Goal: Information Seeking & Learning: Understand process/instructions

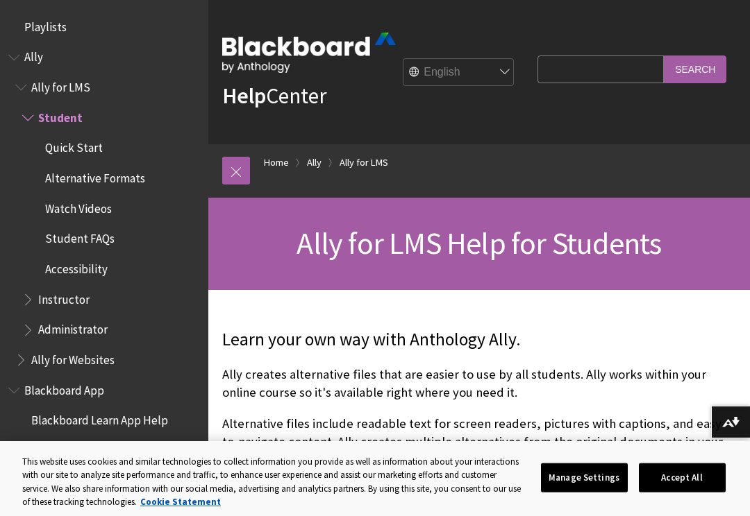
scroll to position [84, 0]
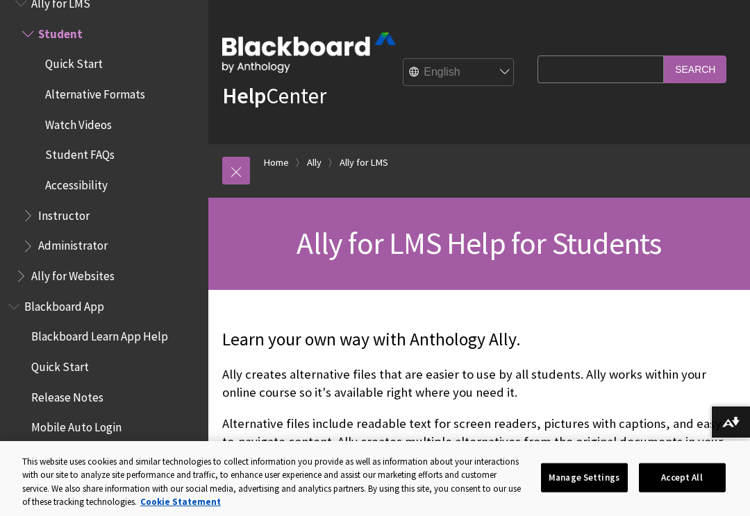
click at [617, 76] on input "Search Query" at bounding box center [600, 69] width 126 height 27
type input "H"
type input "Where can I download book chapter"
click at [695, 79] on input "Search" at bounding box center [694, 69] width 62 height 27
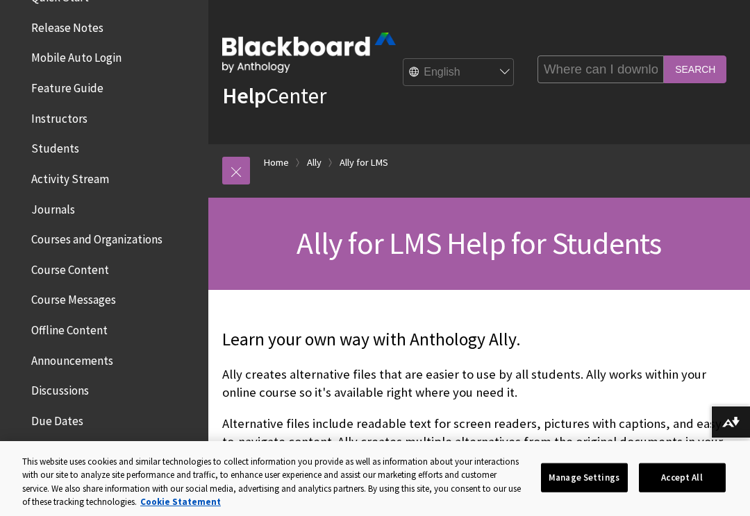
scroll to position [459, 0]
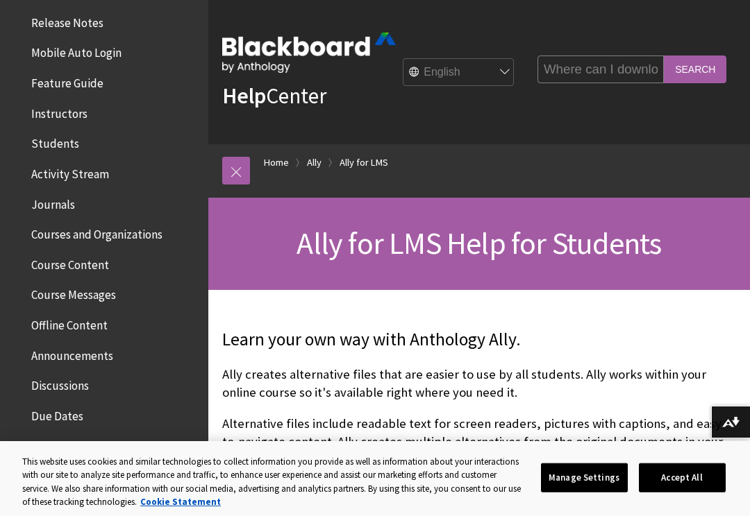
click at [59, 194] on span "Journals" at bounding box center [53, 202] width 44 height 19
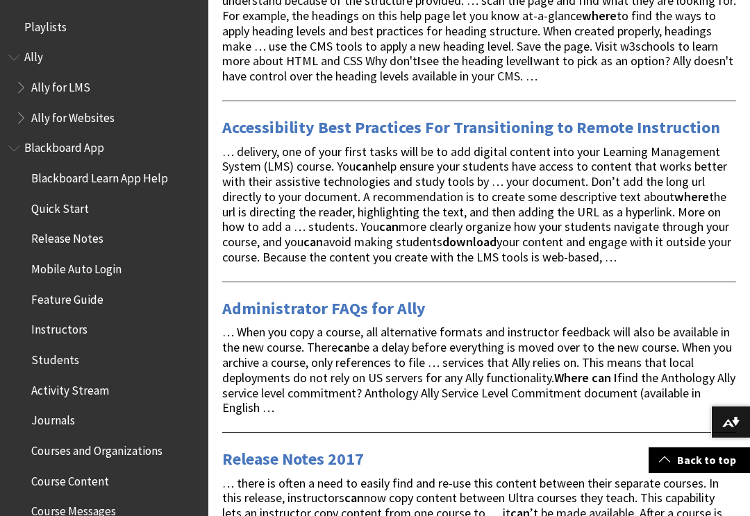
scroll to position [320, 0]
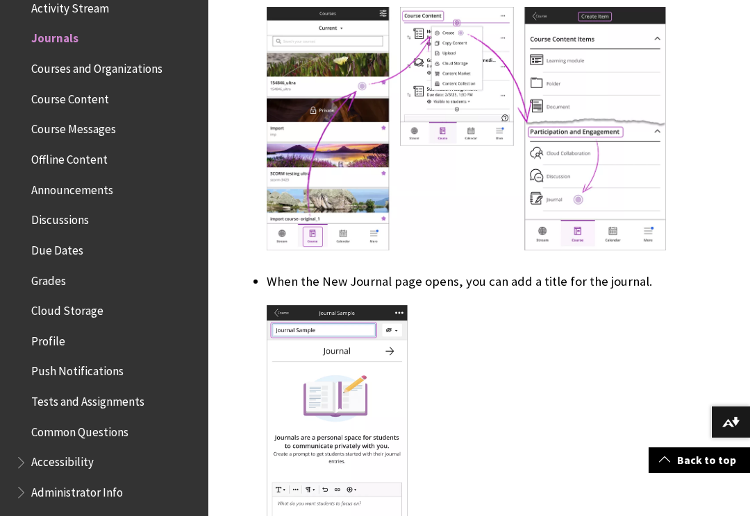
scroll to position [752, 0]
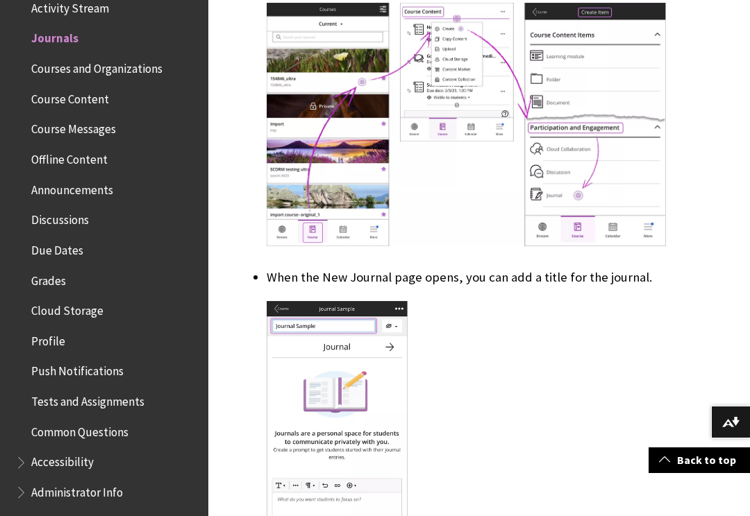
click at [51, 99] on span "Course Content" at bounding box center [70, 96] width 78 height 19
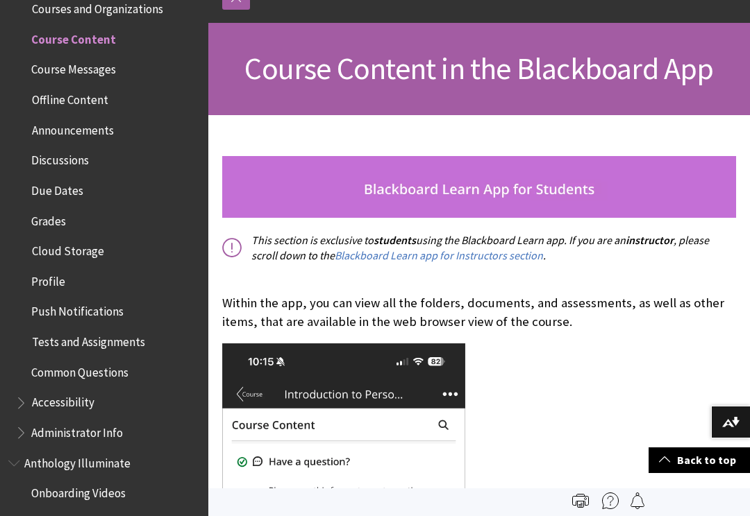
scroll to position [161, 0]
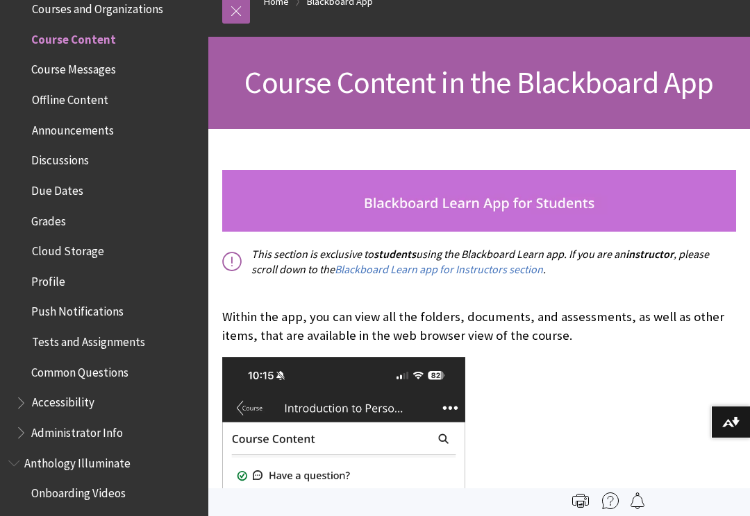
click at [90, 60] on span "Course Messages" at bounding box center [73, 67] width 85 height 19
click at [107, 102] on span "Offline Content" at bounding box center [107, 100] width 185 height 24
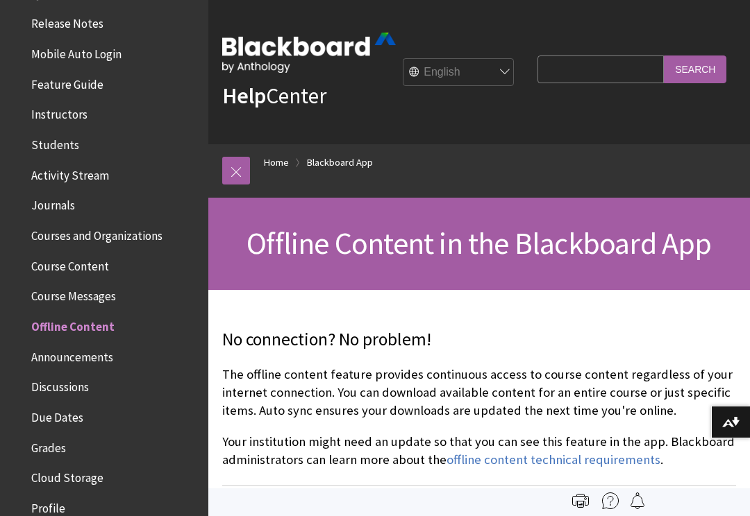
scroll to position [214, 0]
click at [146, 236] on span "Courses and Organizations" at bounding box center [96, 234] width 131 height 19
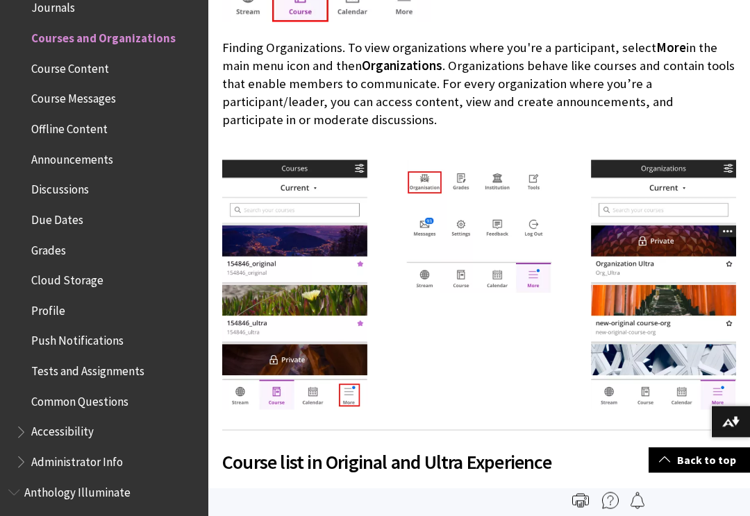
scroll to position [899, 0]
